Goal: Task Accomplishment & Management: Use online tool/utility

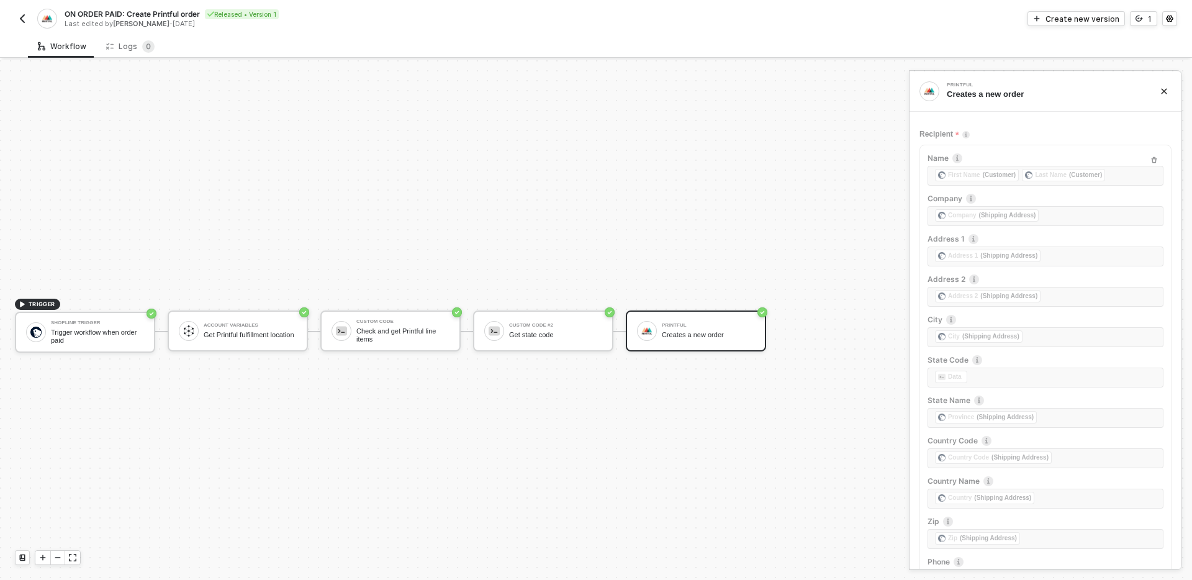
scroll to position [406, 0]
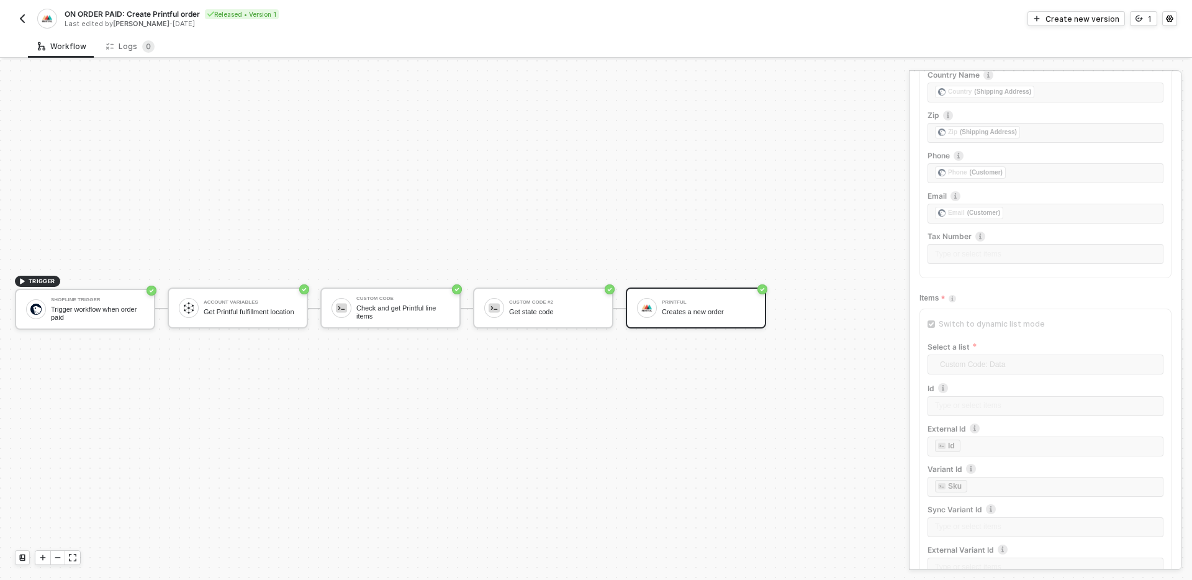
click at [22, 19] on img "button" at bounding box center [22, 19] width 10 height 10
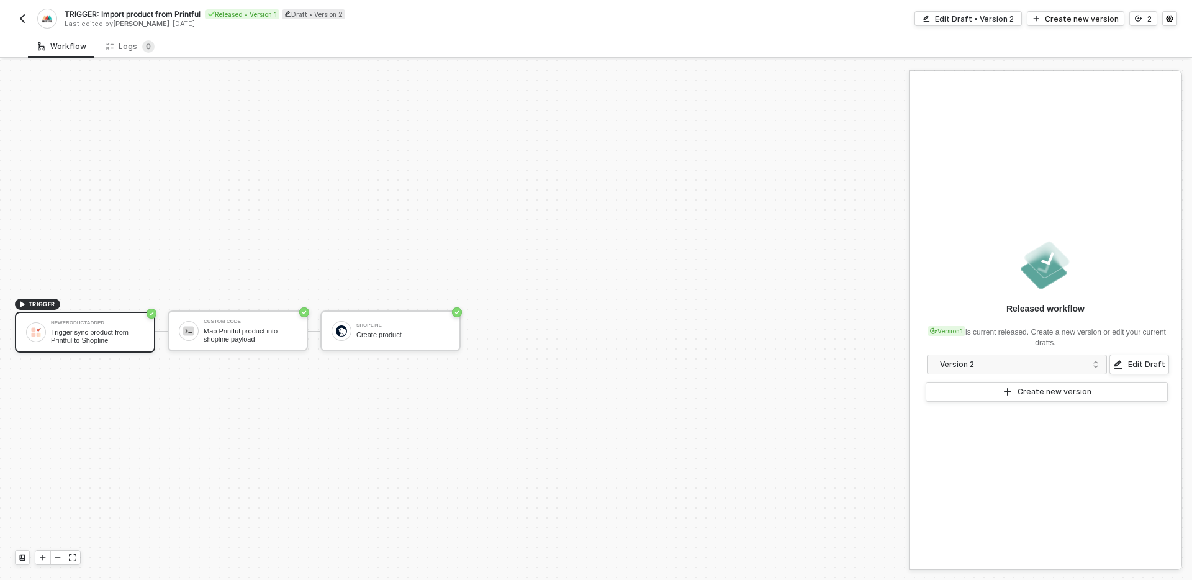
scroll to position [23, 0]
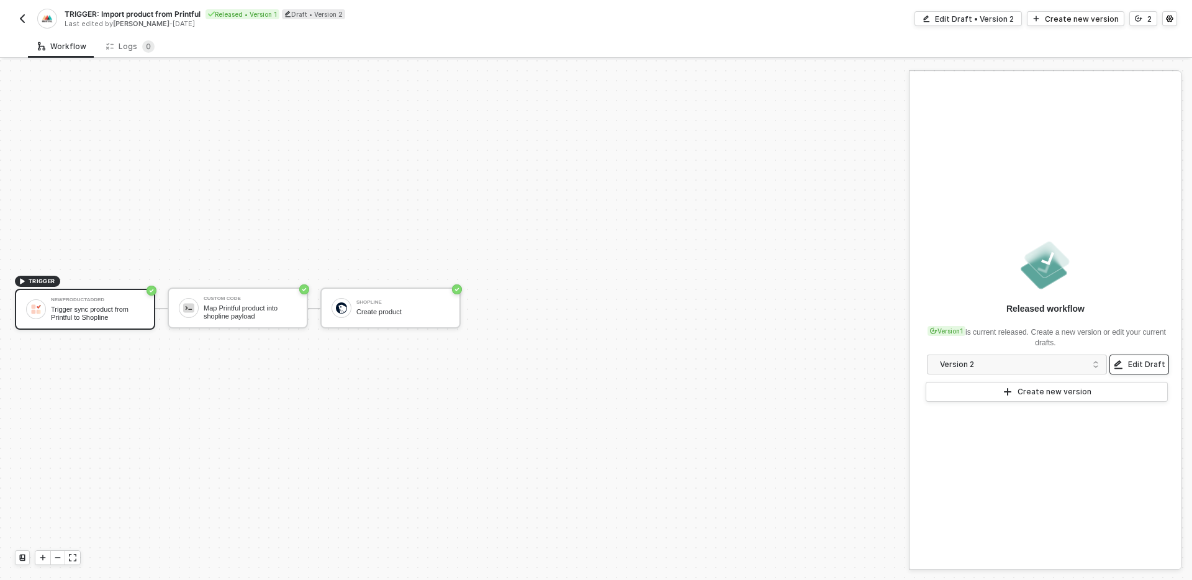
click at [1145, 368] on div "Edit Draft" at bounding box center [1146, 364] width 37 height 10
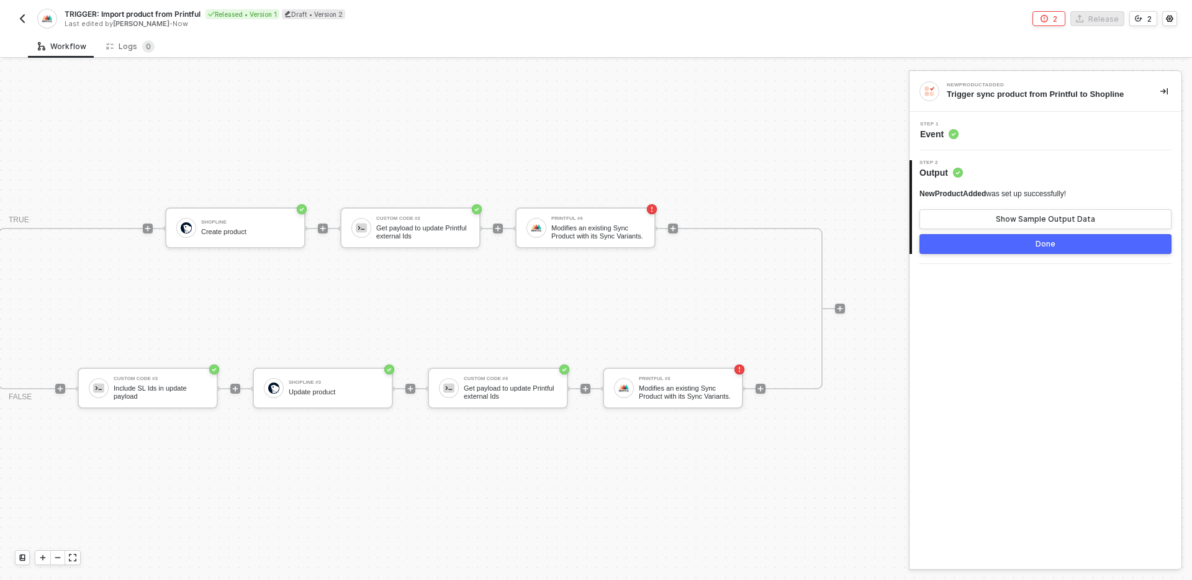
scroll to position [23, 1071]
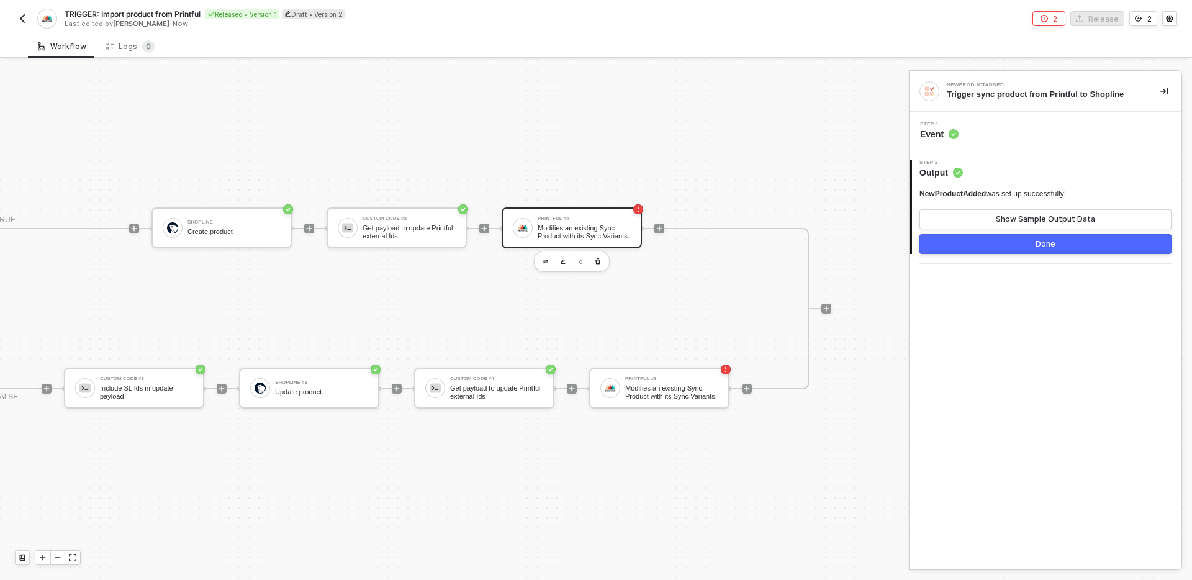
click at [580, 227] on div "Modifies an existing Sync Product with its Sync Variants." at bounding box center [584, 232] width 93 height 16
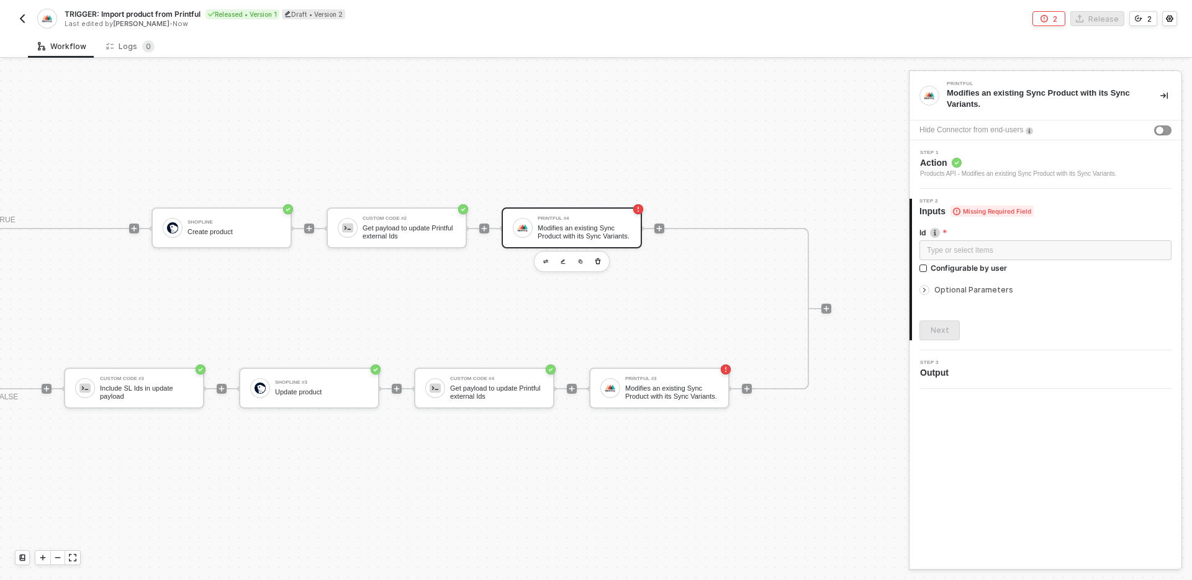
click at [974, 289] on span "Optional Parameters" at bounding box center [973, 289] width 79 height 9
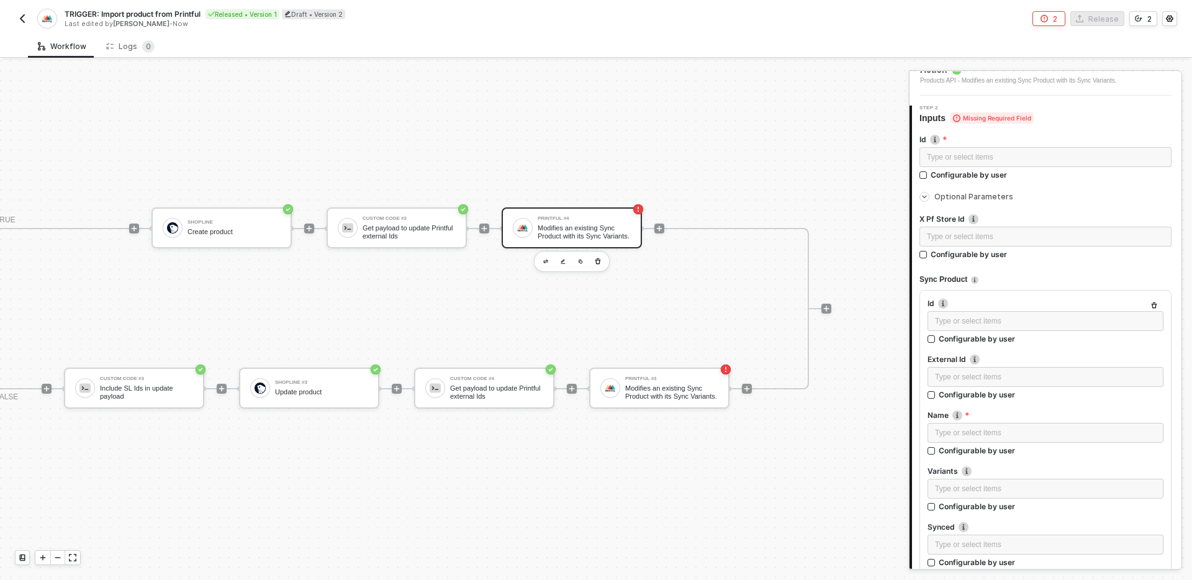
scroll to position [94, 0]
click at [1155, 301] on icon "button" at bounding box center [1153, 304] width 7 height 7
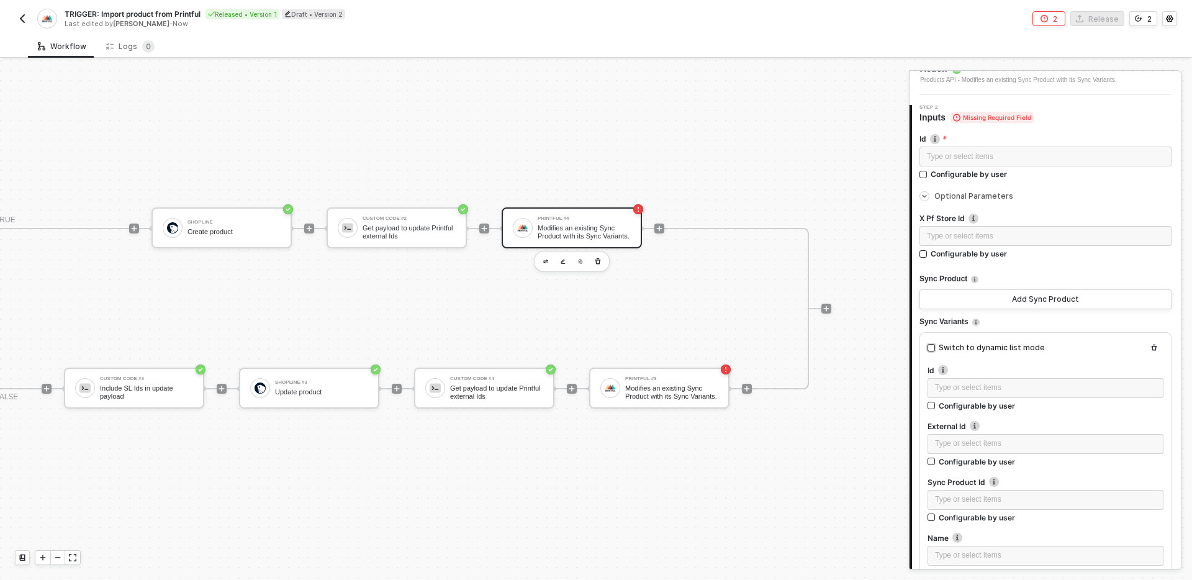
click at [1008, 345] on div "Switch to dynamic list mode" at bounding box center [992, 348] width 106 height 12
click at [935, 345] on input "Switch to dynamic list mode" at bounding box center [930, 347] width 7 height 7
click at [1008, 345] on div "Switch to dynamic list mode" at bounding box center [992, 348] width 106 height 12
click at [935, 345] on input "Switch to dynamic list mode" at bounding box center [930, 347] width 7 height 7
checkbox input "false"
